Goal: Obtain resource: Obtain resource

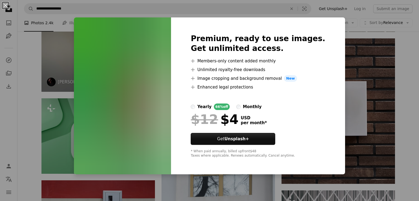
scroll to position [19798, 0]
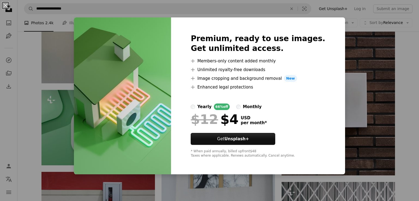
click at [76, 32] on div "An X shape Premium, ready to use images. Get unlimited access. A plus sign Memb…" at bounding box center [209, 100] width 419 height 201
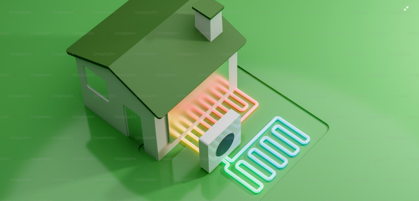
scroll to position [19646, 0]
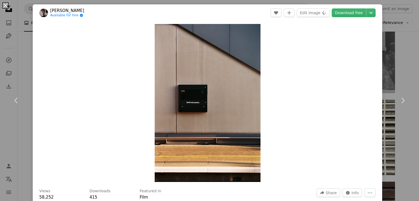
click at [5, 6] on button "An X shape" at bounding box center [5, 5] width 7 height 7
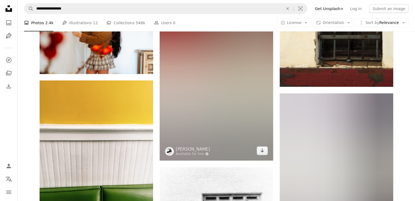
scroll to position [21882, 0]
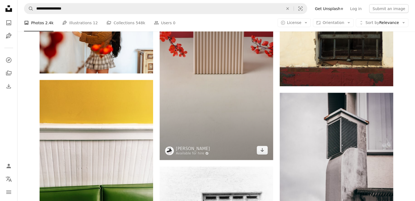
click at [219, 76] on img at bounding box center [216, 75] width 113 height 170
